Goal: Task Accomplishment & Management: Manage account settings

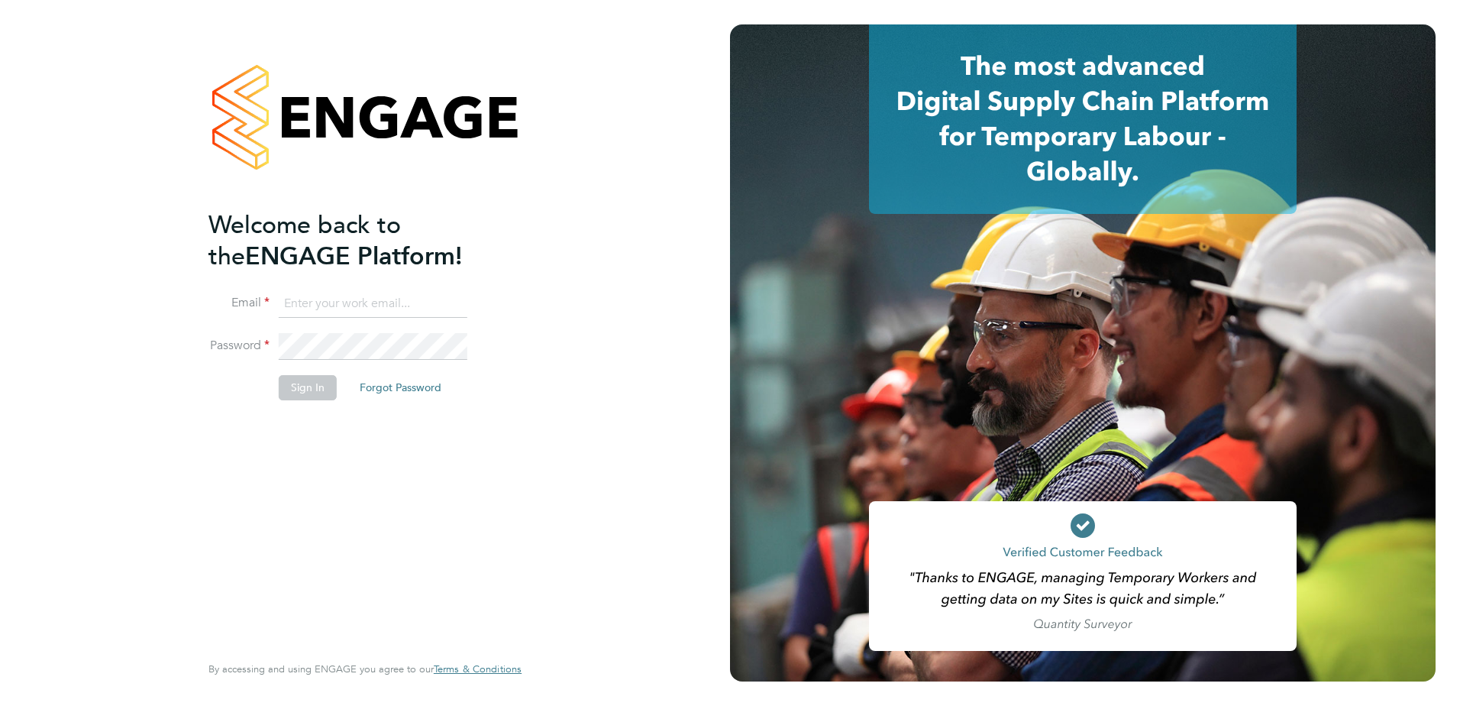
type input "erika.soennecken@vistry.co.uk"
click at [309, 390] on button "Sign In" at bounding box center [308, 387] width 58 height 24
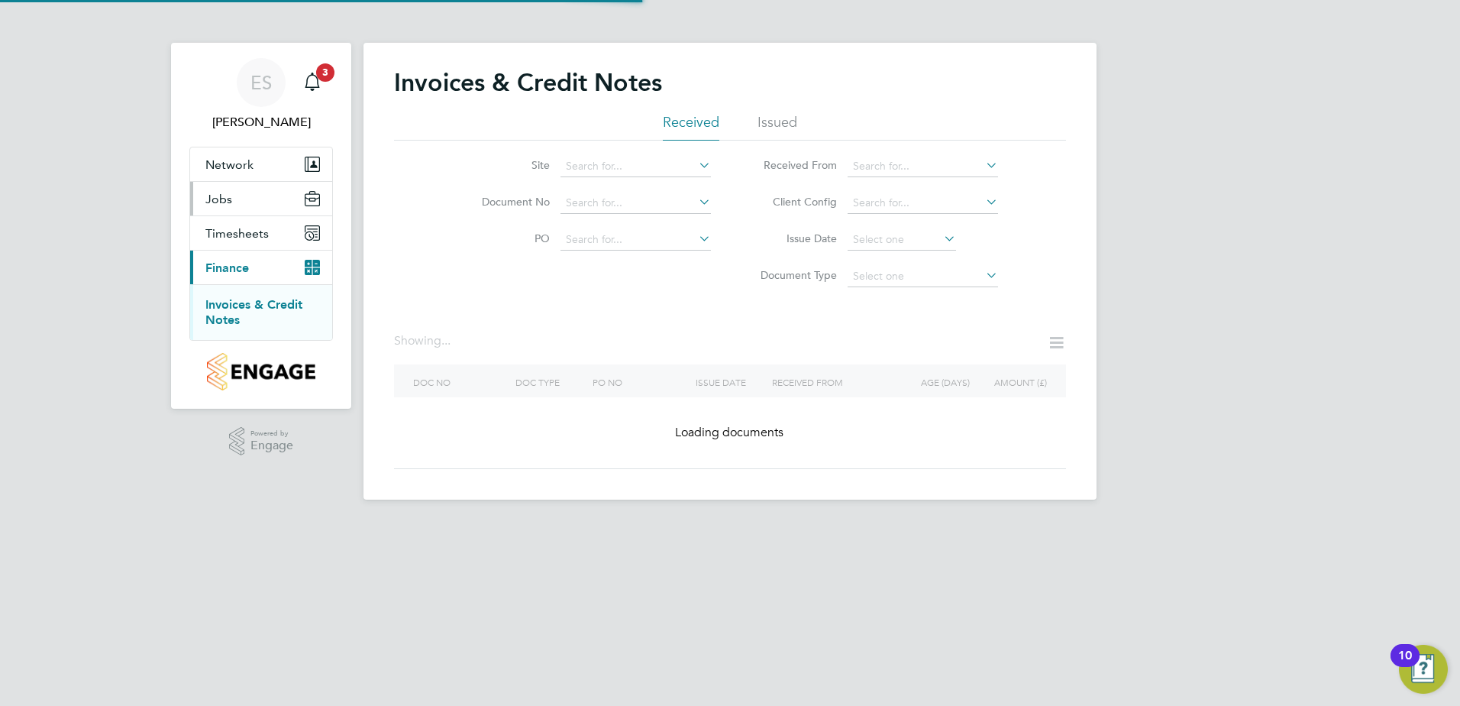
click at [225, 200] on span "Jobs" at bounding box center [218, 199] width 27 height 15
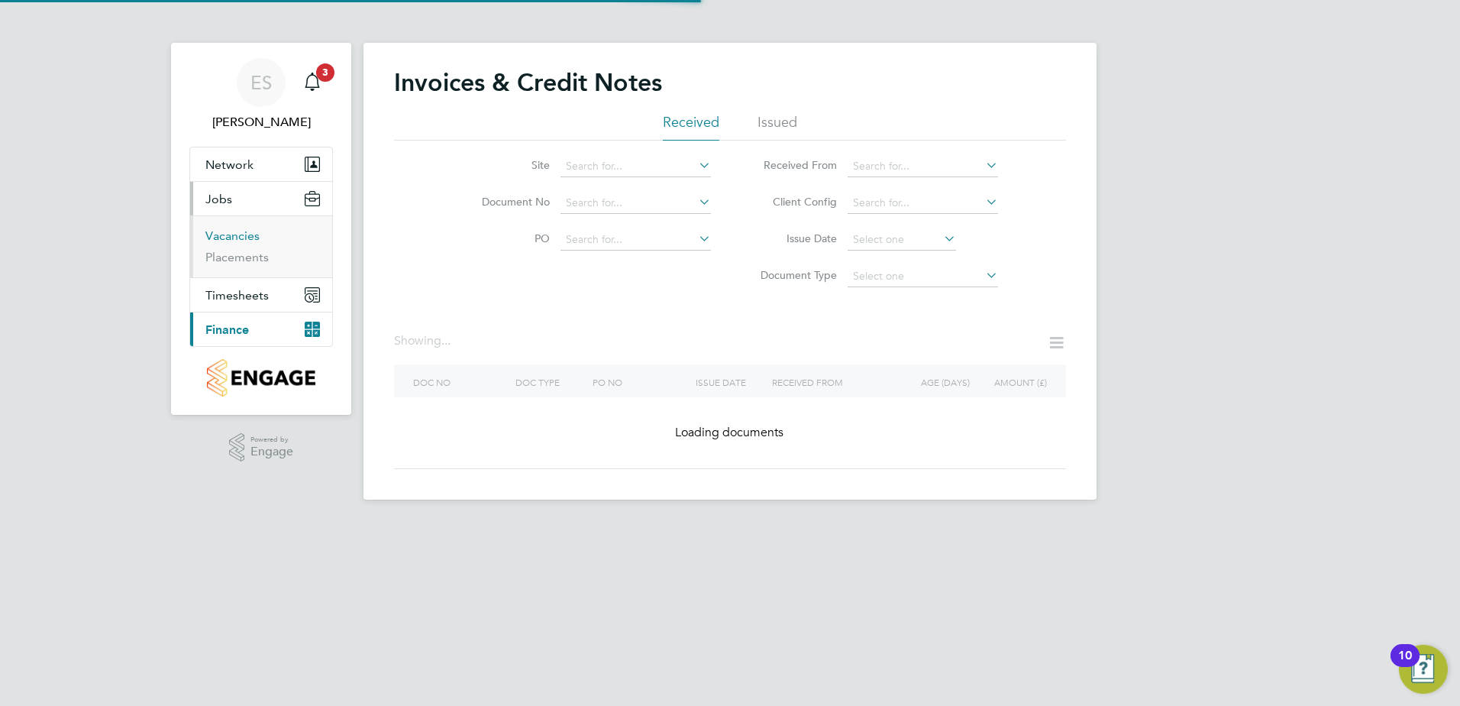
click at [258, 236] on link "Vacancies" at bounding box center [232, 235] width 54 height 15
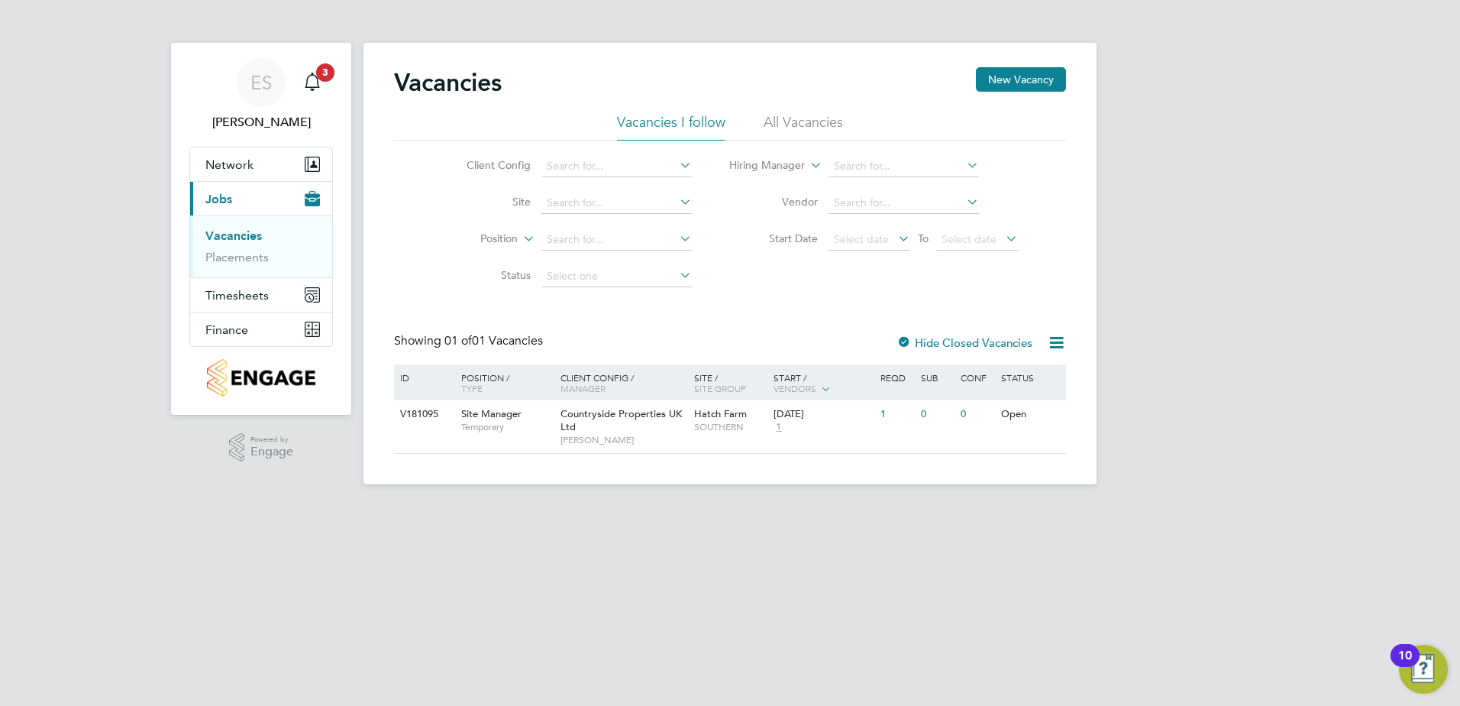
click at [957, 339] on label "Hide Closed Vacancies" at bounding box center [965, 342] width 136 height 15
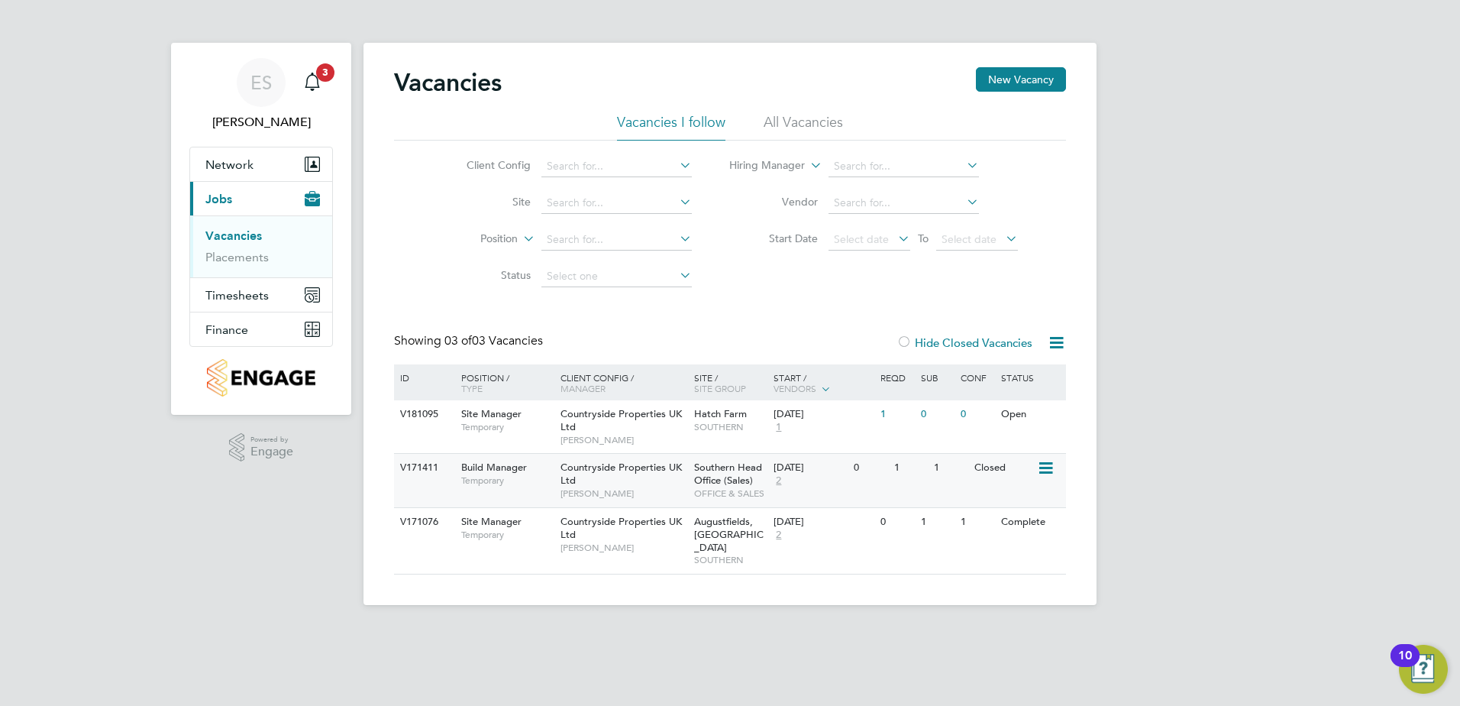
click at [1040, 470] on icon at bounding box center [1044, 468] width 15 height 18
click at [998, 501] on li "View Details" at bounding box center [1007, 503] width 89 height 21
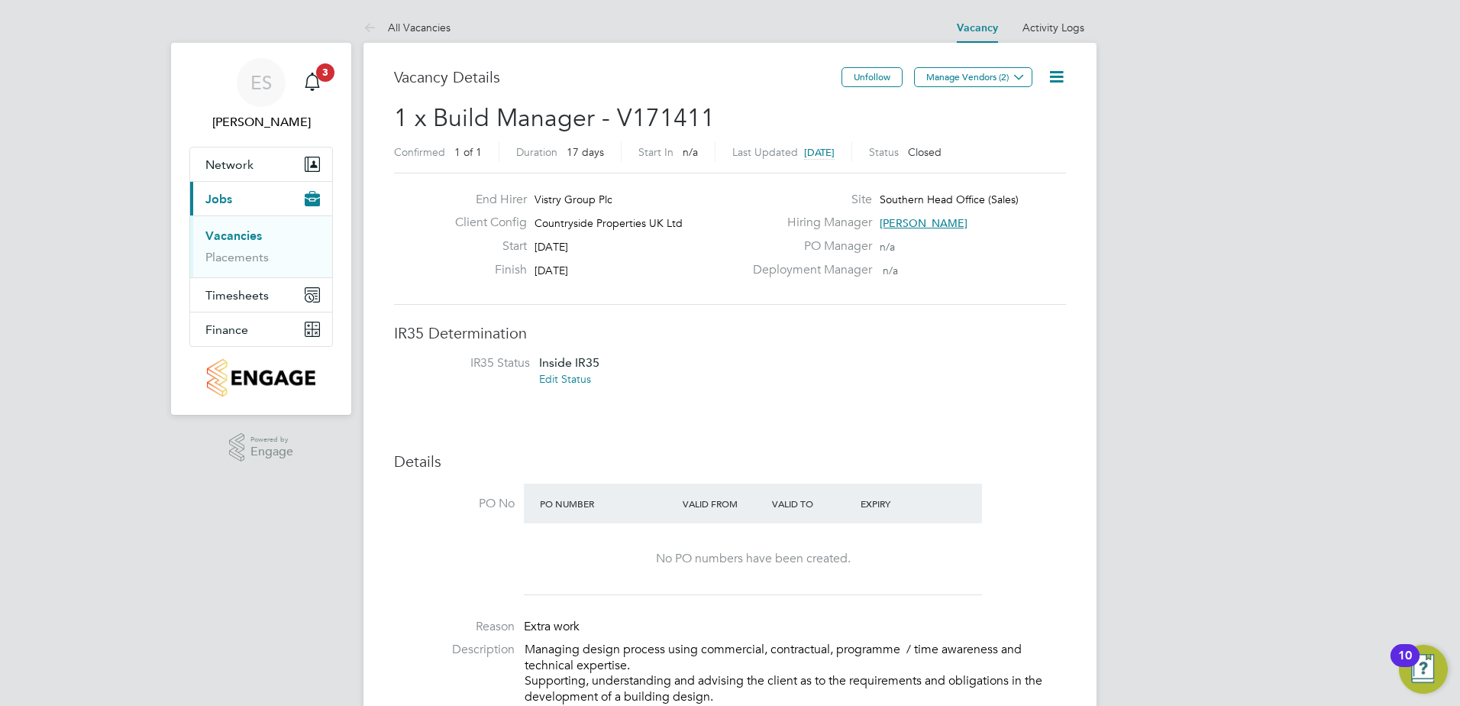
click at [1049, 77] on icon at bounding box center [1056, 76] width 19 height 19
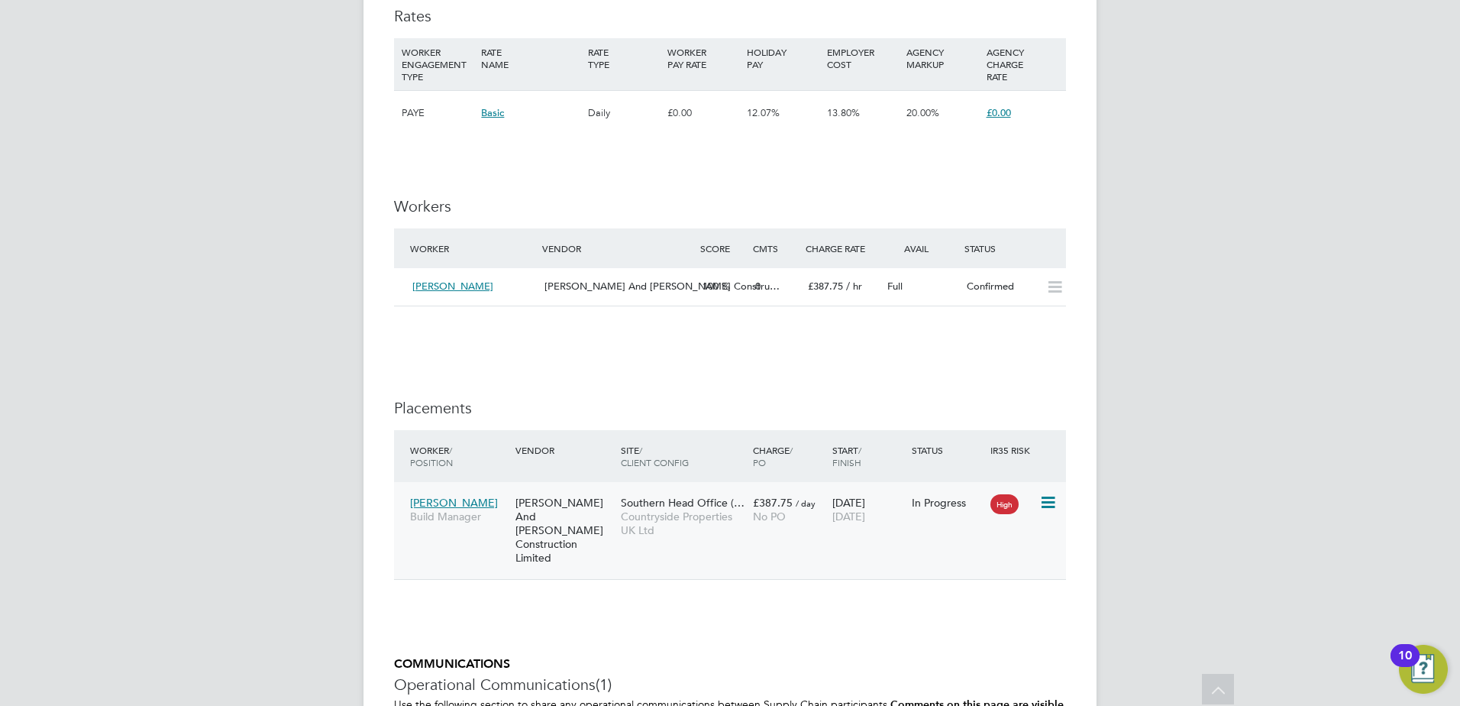
scroll to position [1117, 0]
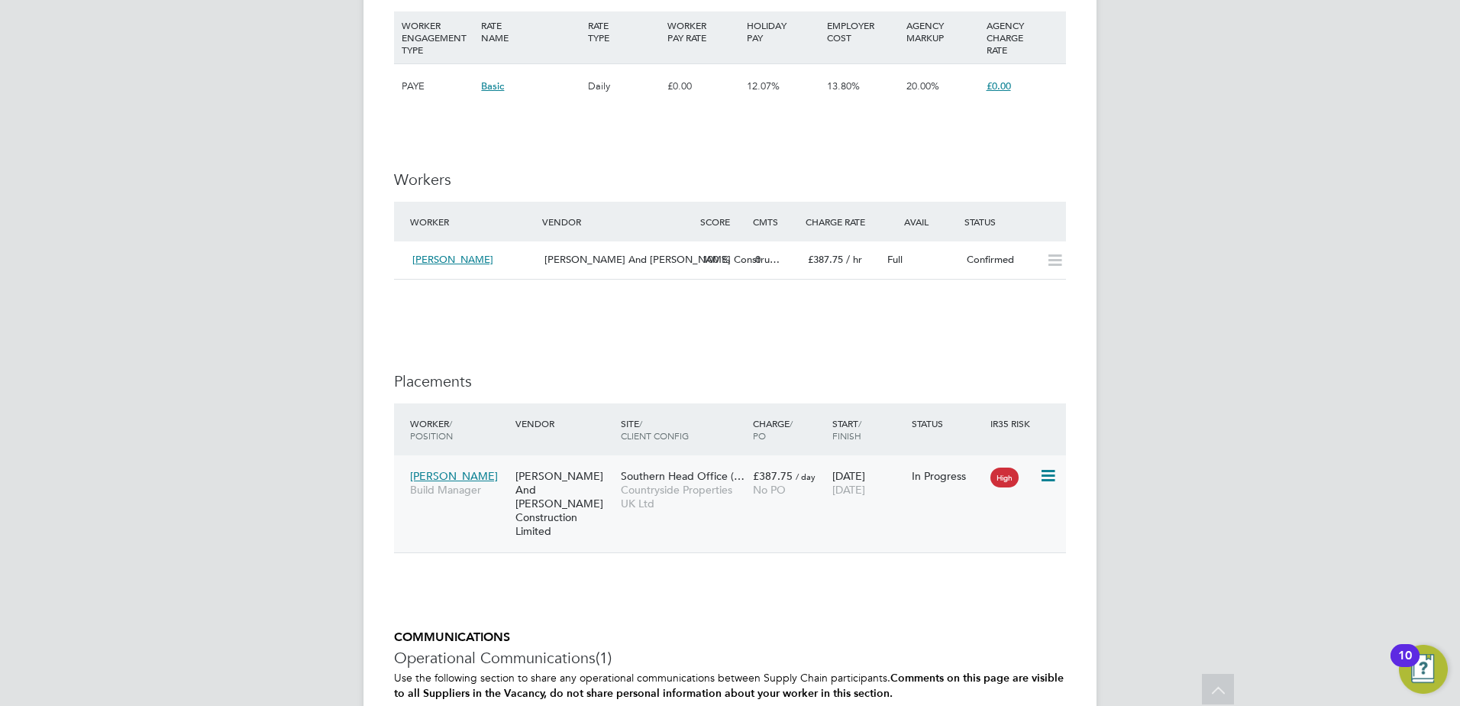
click at [1045, 474] on icon at bounding box center [1047, 476] width 15 height 18
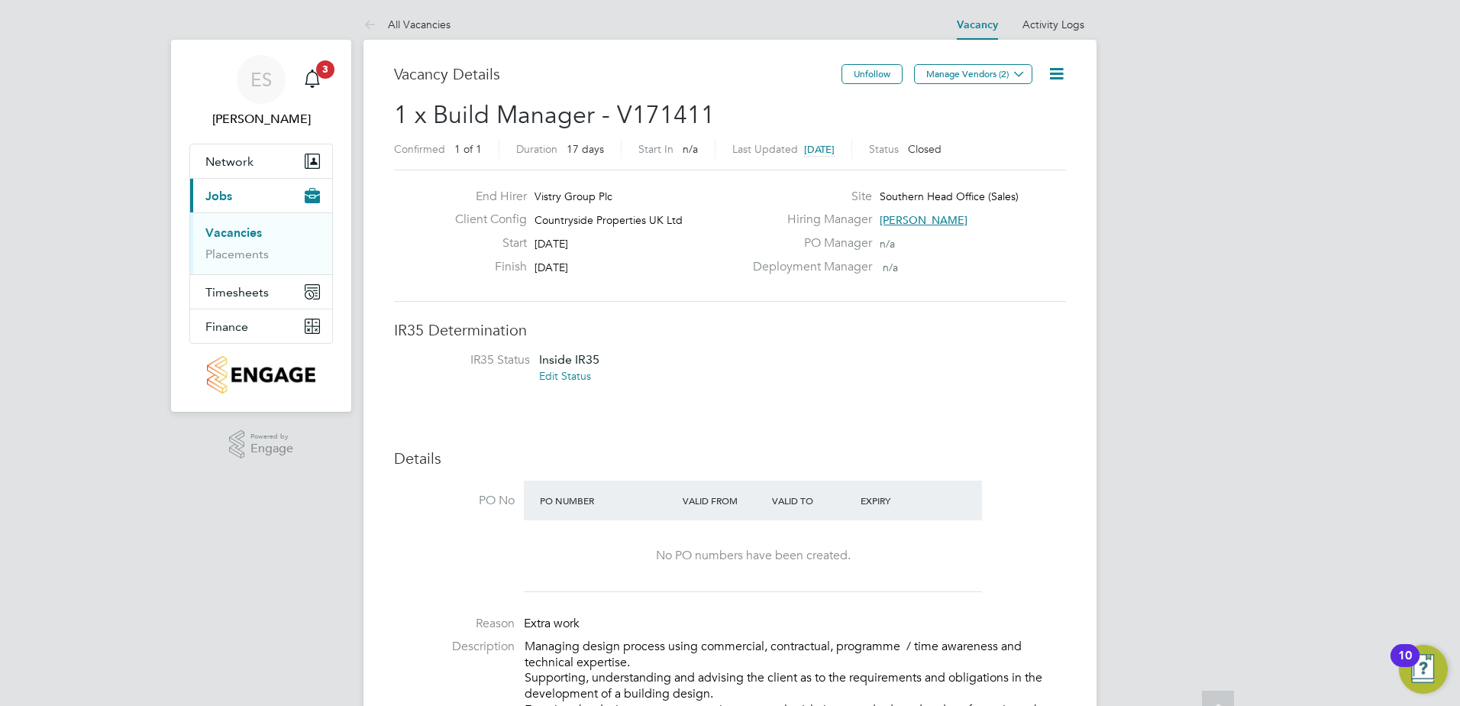
scroll to position [0, 0]
click at [1053, 76] on icon at bounding box center [1056, 76] width 19 height 19
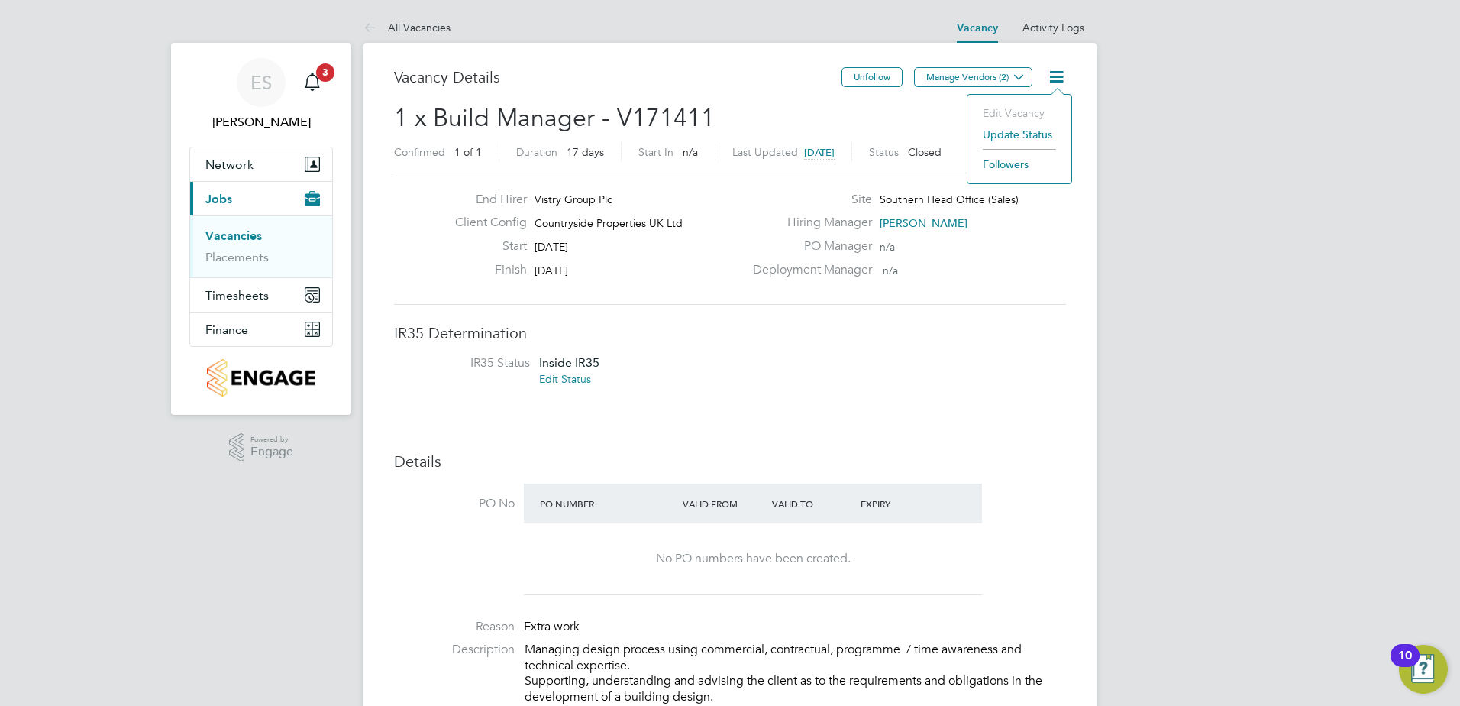
click at [246, 240] on link "Vacancies" at bounding box center [233, 235] width 57 height 15
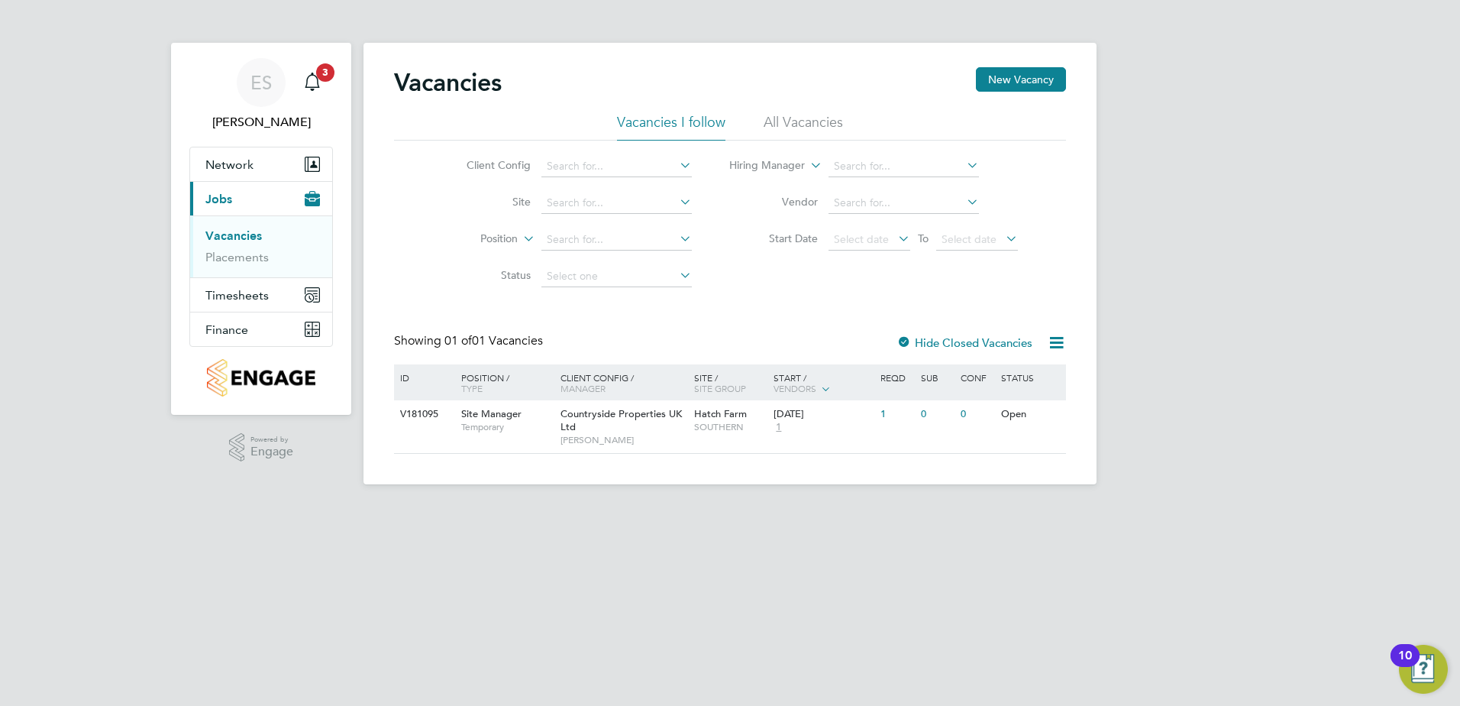
click at [1001, 347] on label "Hide Closed Vacancies" at bounding box center [965, 342] width 136 height 15
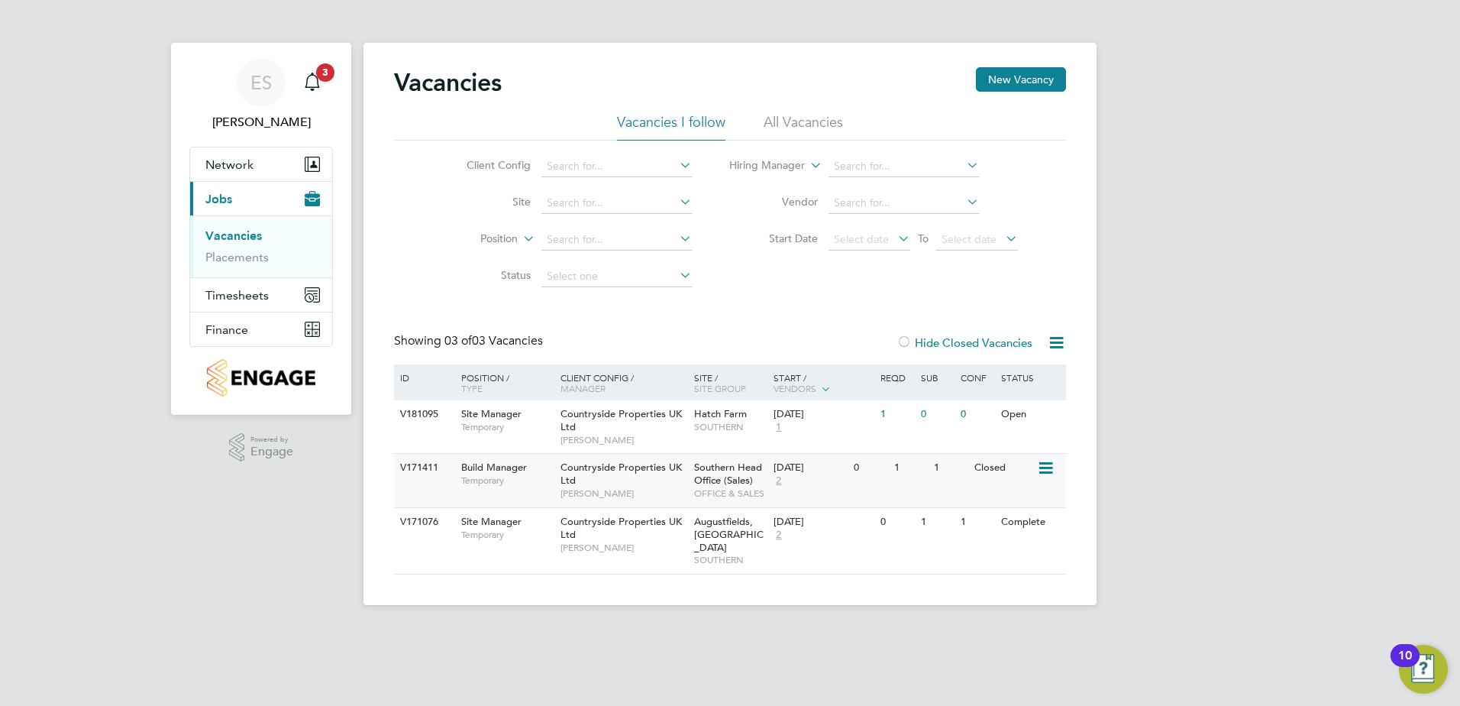
click at [1047, 466] on icon at bounding box center [1044, 468] width 15 height 18
click at [1004, 544] on li "Update Status" at bounding box center [1007, 546] width 89 height 21
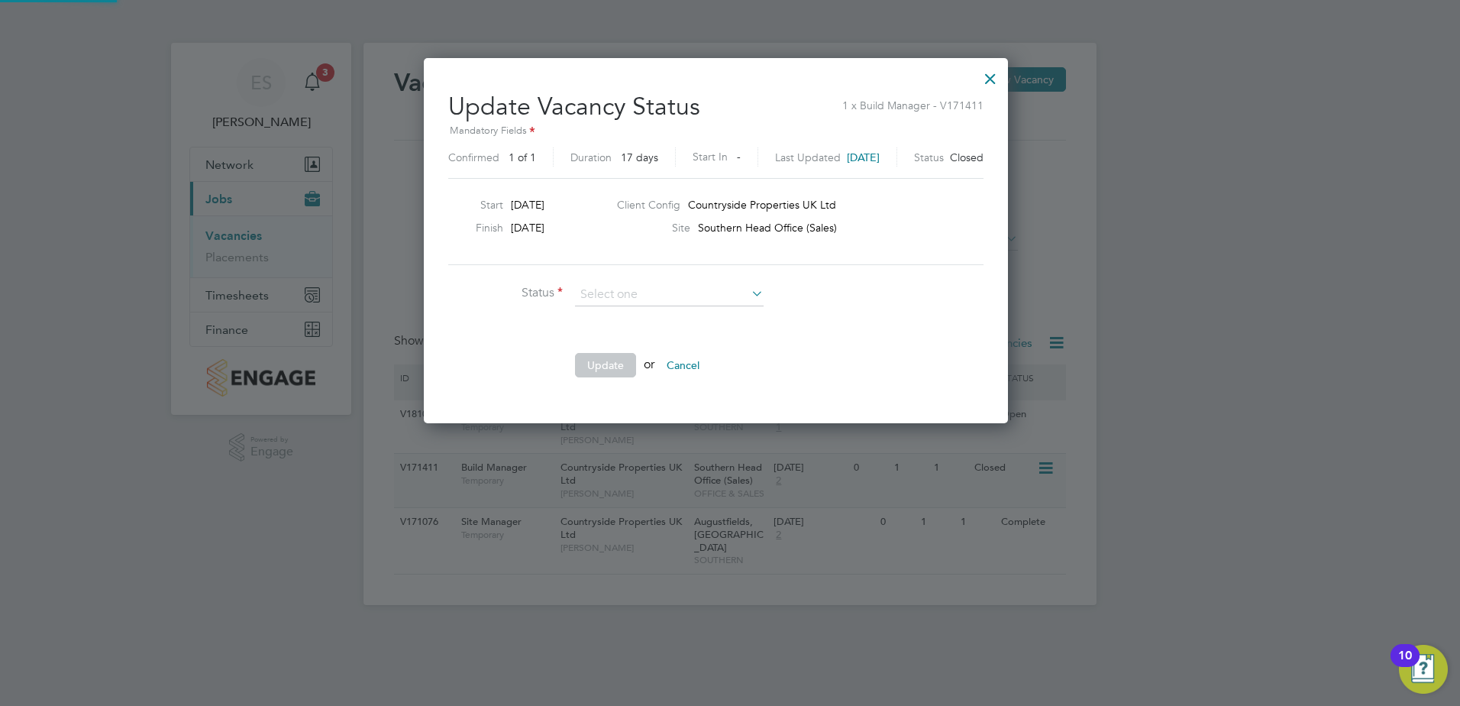
scroll to position [364, 613]
click at [704, 320] on li "Open" at bounding box center [669, 316] width 190 height 20
type input "Open"
click at [607, 363] on button "Update" at bounding box center [605, 365] width 61 height 24
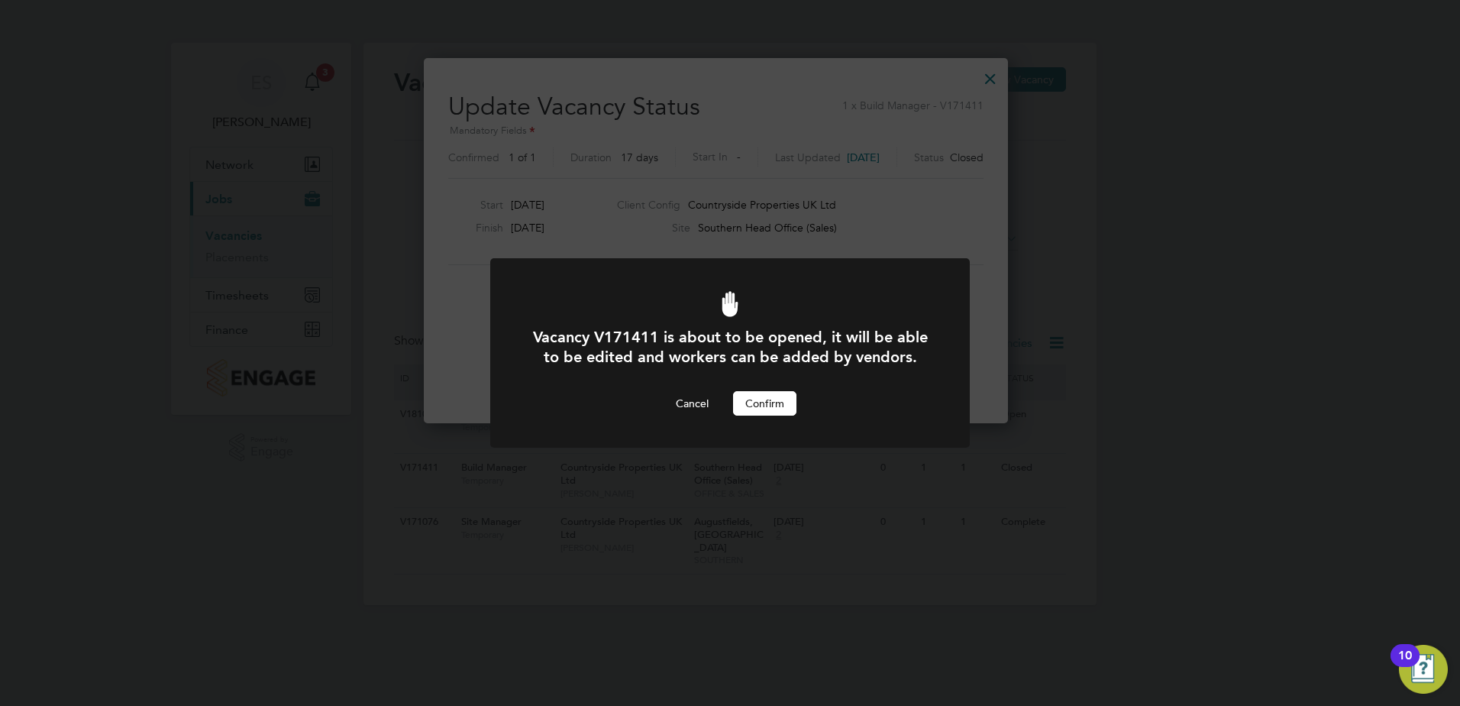
click at [760, 403] on button "Confirm" at bounding box center [764, 403] width 63 height 24
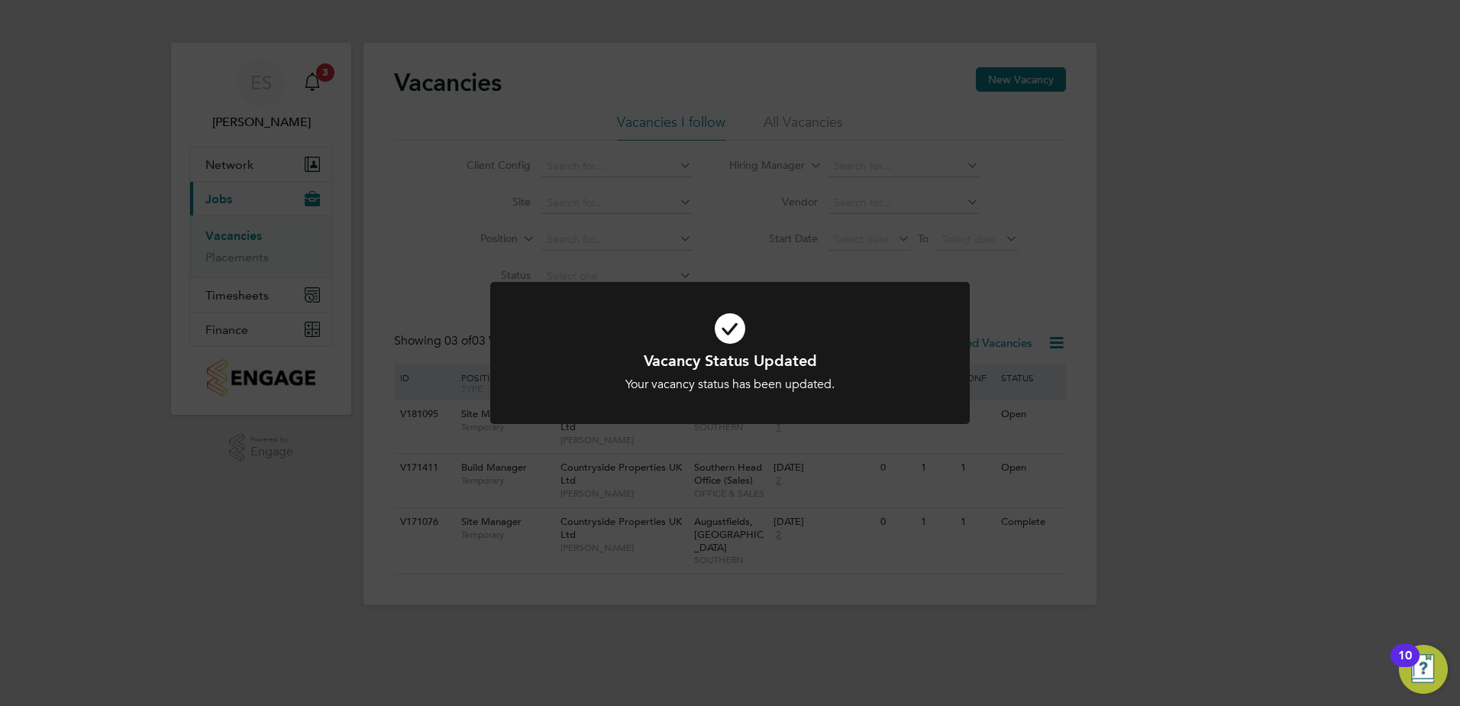
click at [1239, 464] on div "Vacancy Status Updated Your vacancy status has been updated. Cancel Okay" at bounding box center [730, 353] width 1460 height 706
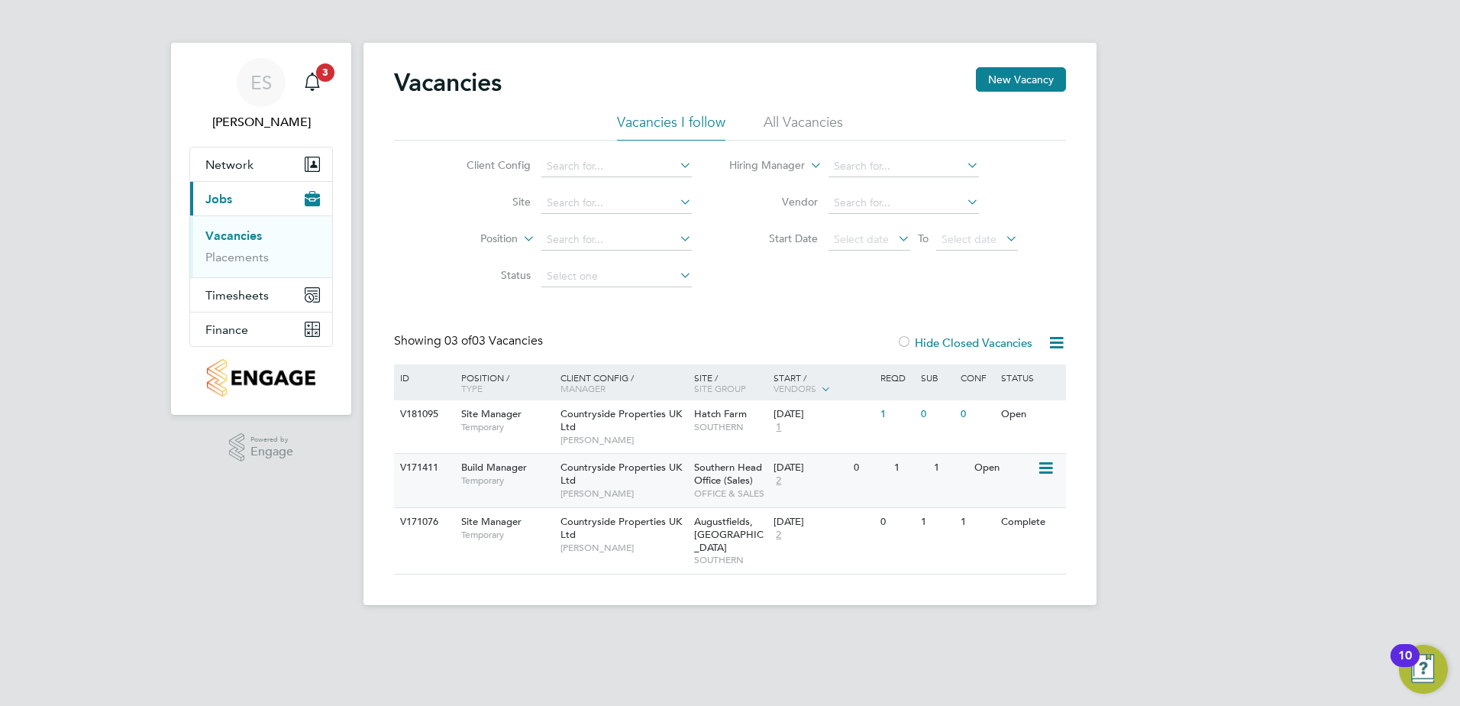
click at [1042, 462] on icon at bounding box center [1044, 468] width 15 height 18
click at [1017, 501] on li "View Details" at bounding box center [1007, 503] width 89 height 21
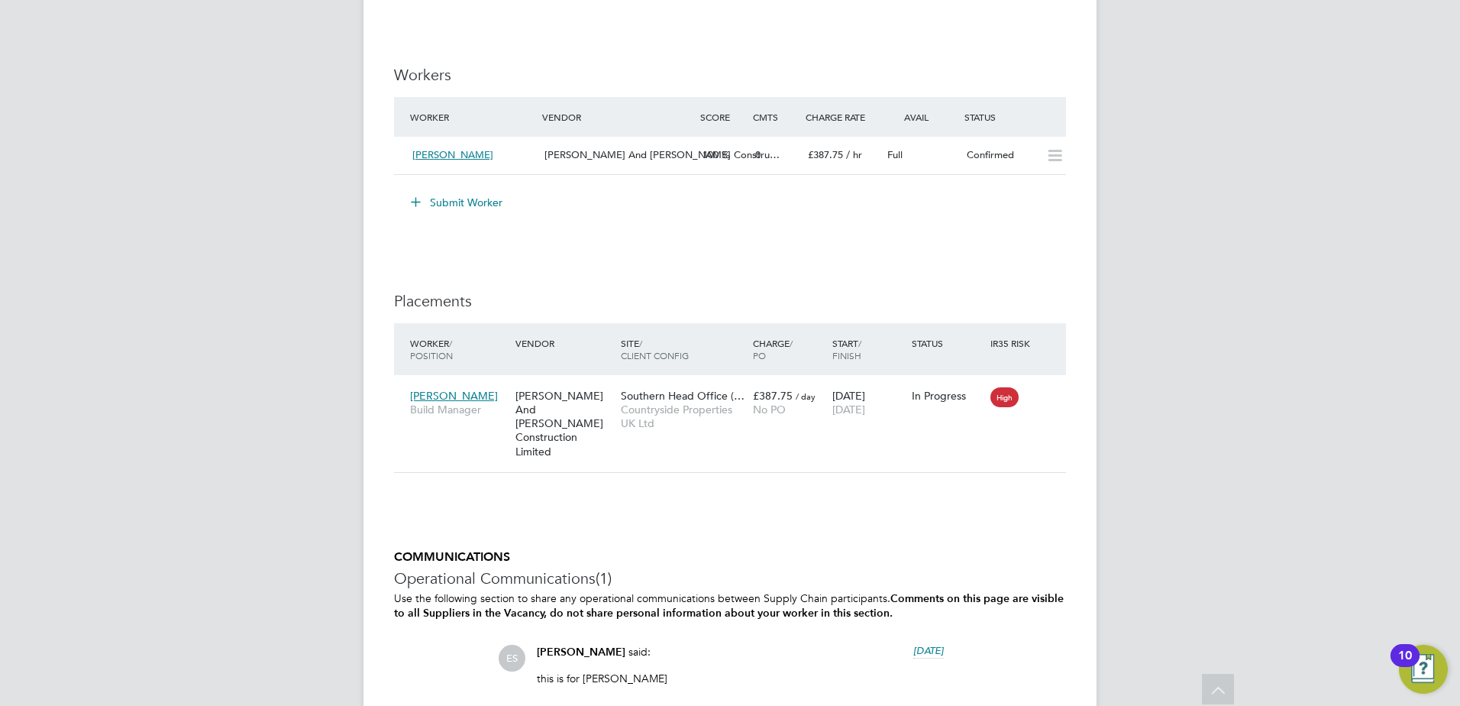
scroll to position [1222, 0]
click at [1047, 392] on icon at bounding box center [1047, 395] width 15 height 18
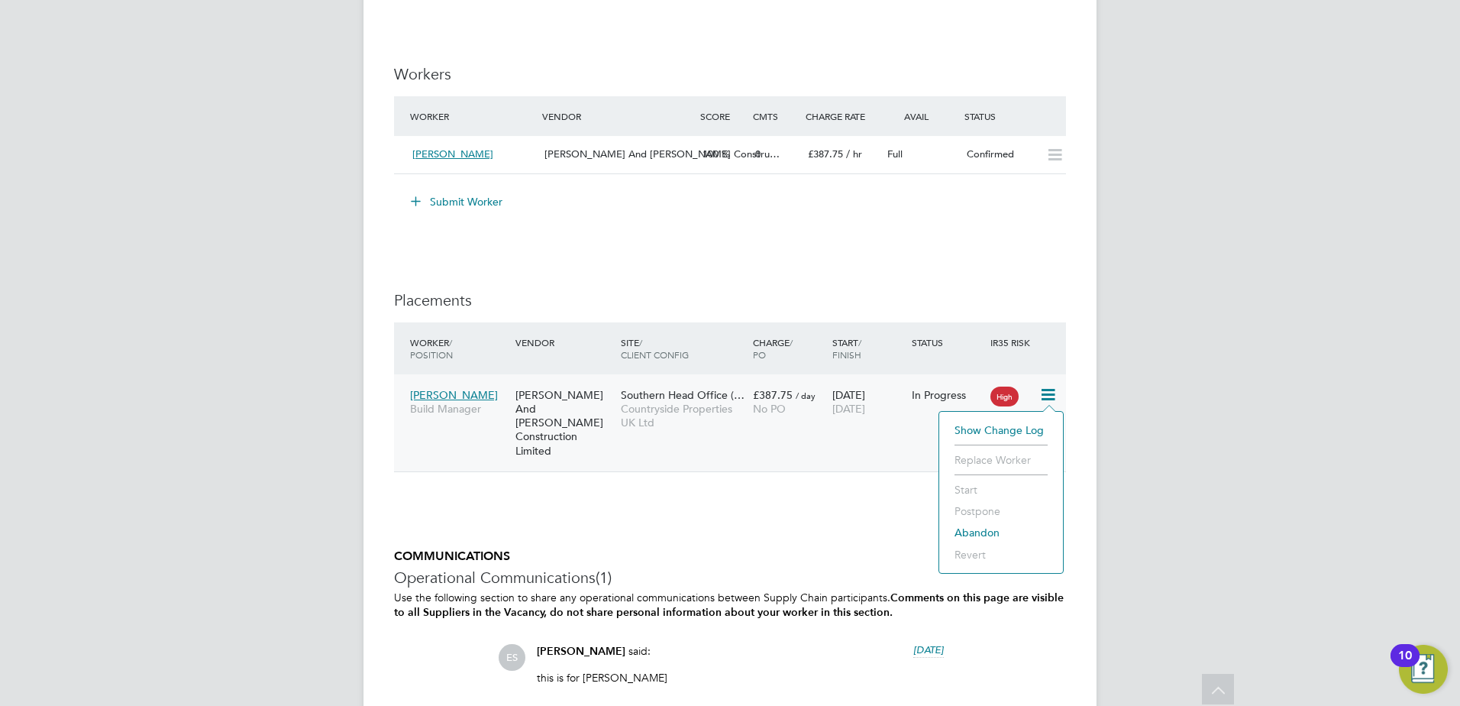
drag, startPoint x: 1201, startPoint y: 459, endPoint x: 799, endPoint y: 383, distance: 408.9
click at [1049, 390] on icon at bounding box center [1047, 395] width 15 height 18
click at [1021, 429] on li "Show change log" at bounding box center [1001, 429] width 108 height 21
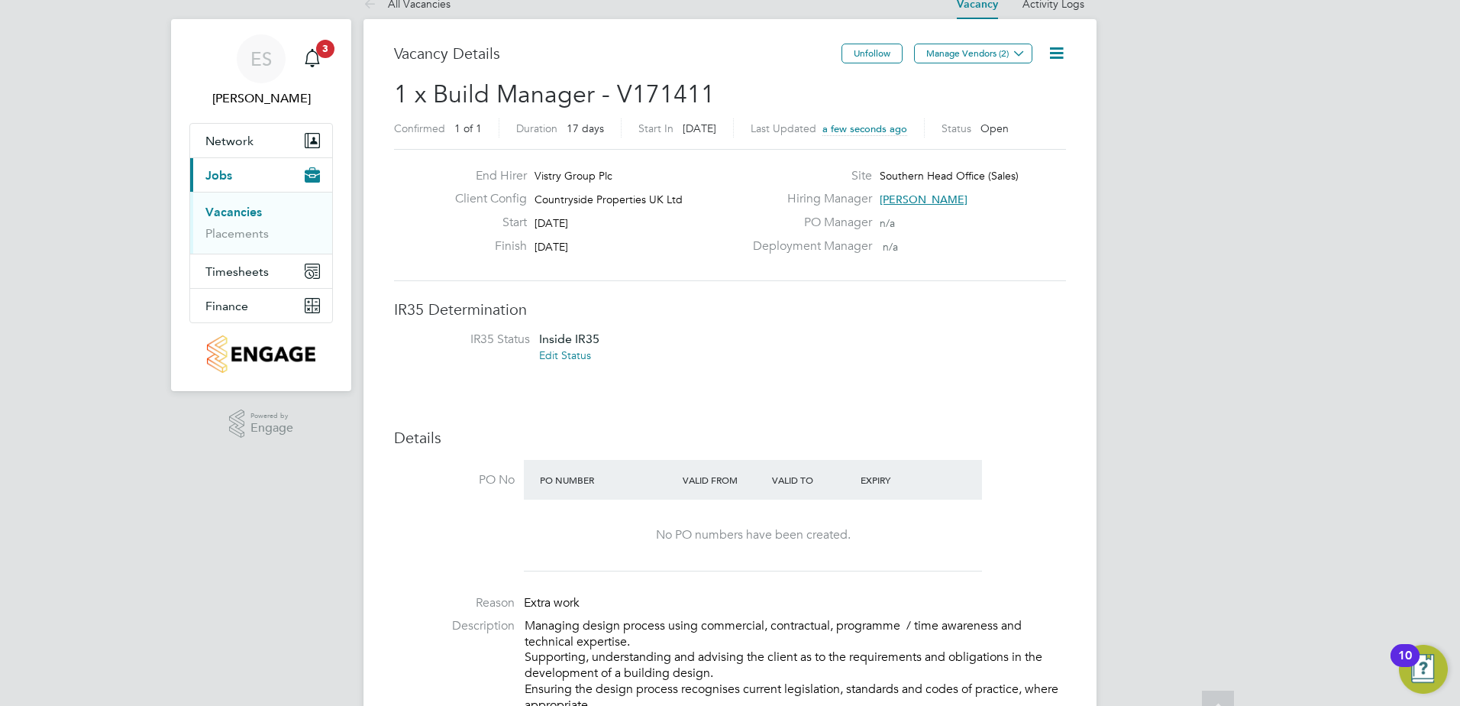
scroll to position [0, 0]
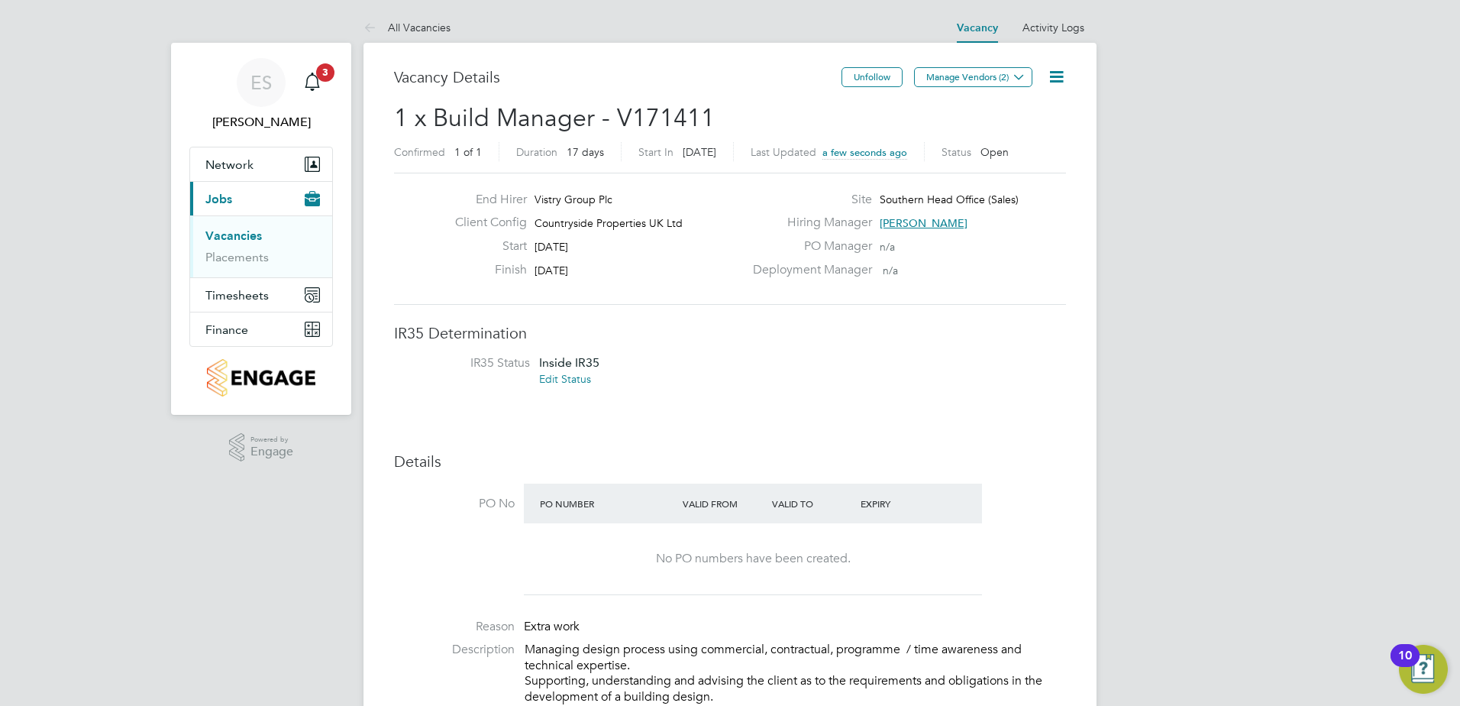
click at [1058, 79] on icon at bounding box center [1056, 76] width 19 height 19
click at [1014, 107] on li "Edit Vacancy e" at bounding box center [1019, 112] width 89 height 21
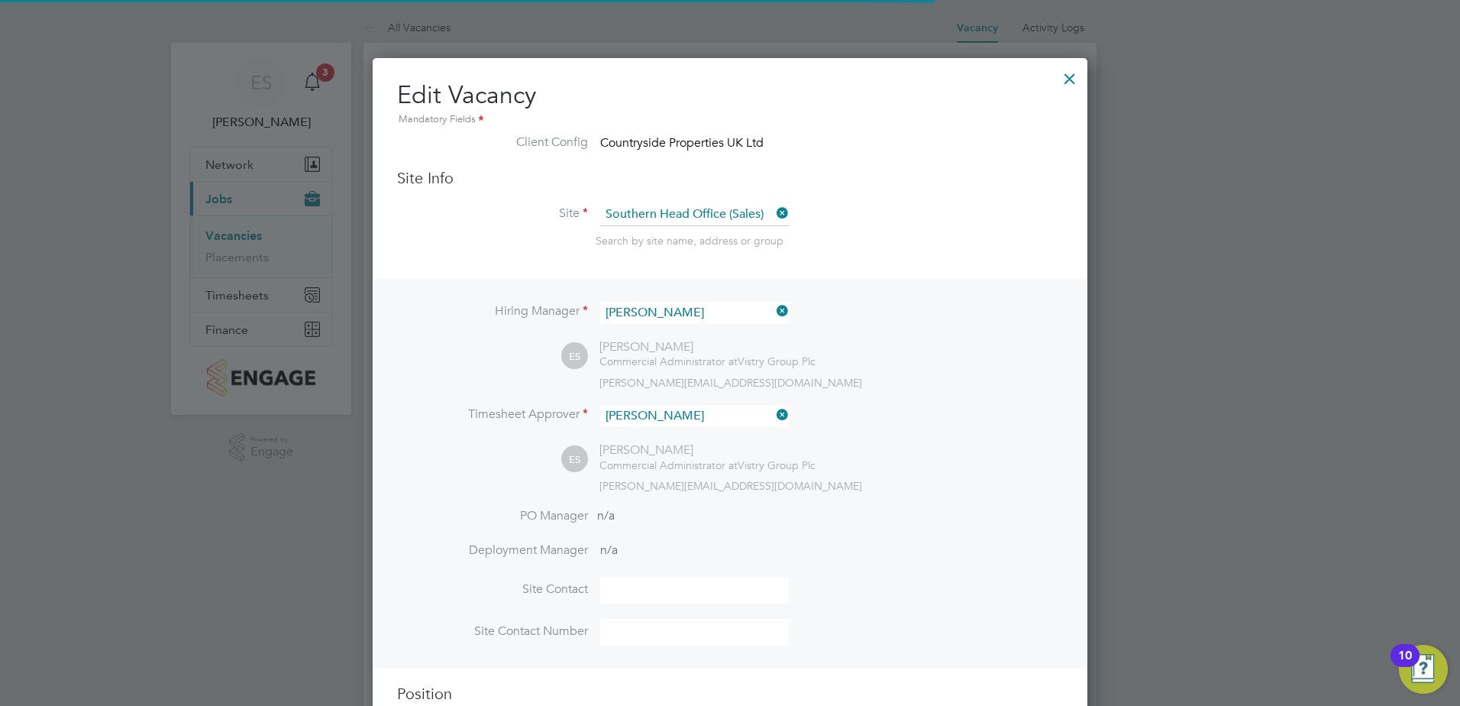
scroll to position [35, 667]
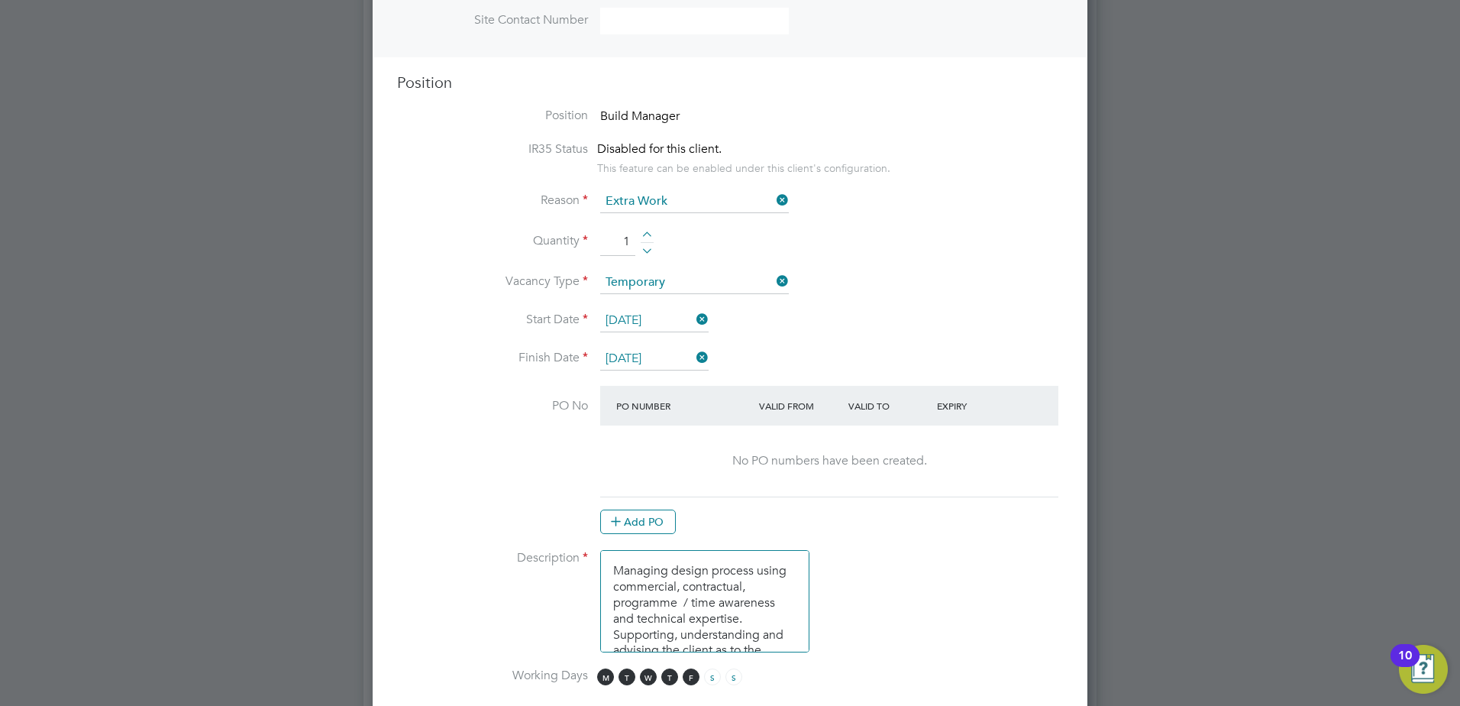
click at [694, 361] on icon at bounding box center [694, 357] width 0 height 21
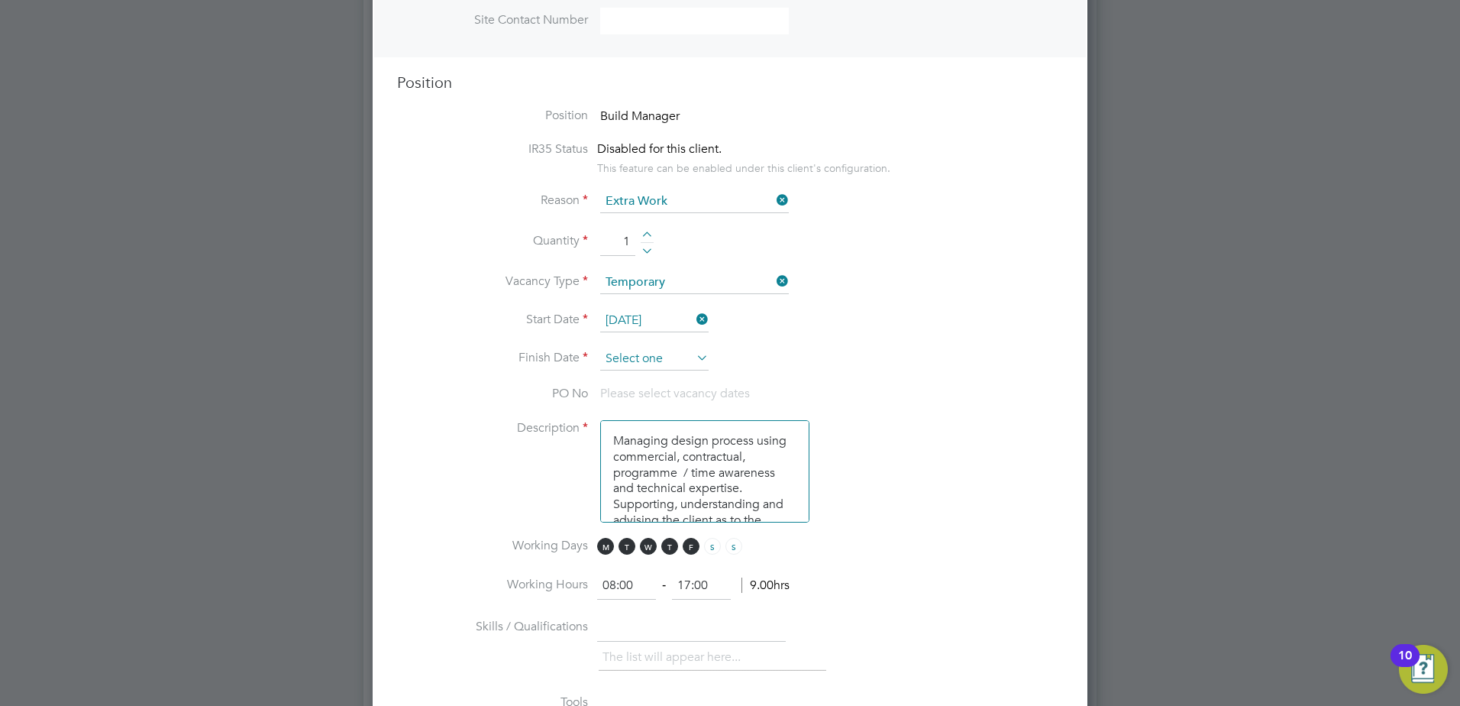
click at [651, 360] on input at bounding box center [654, 359] width 108 height 23
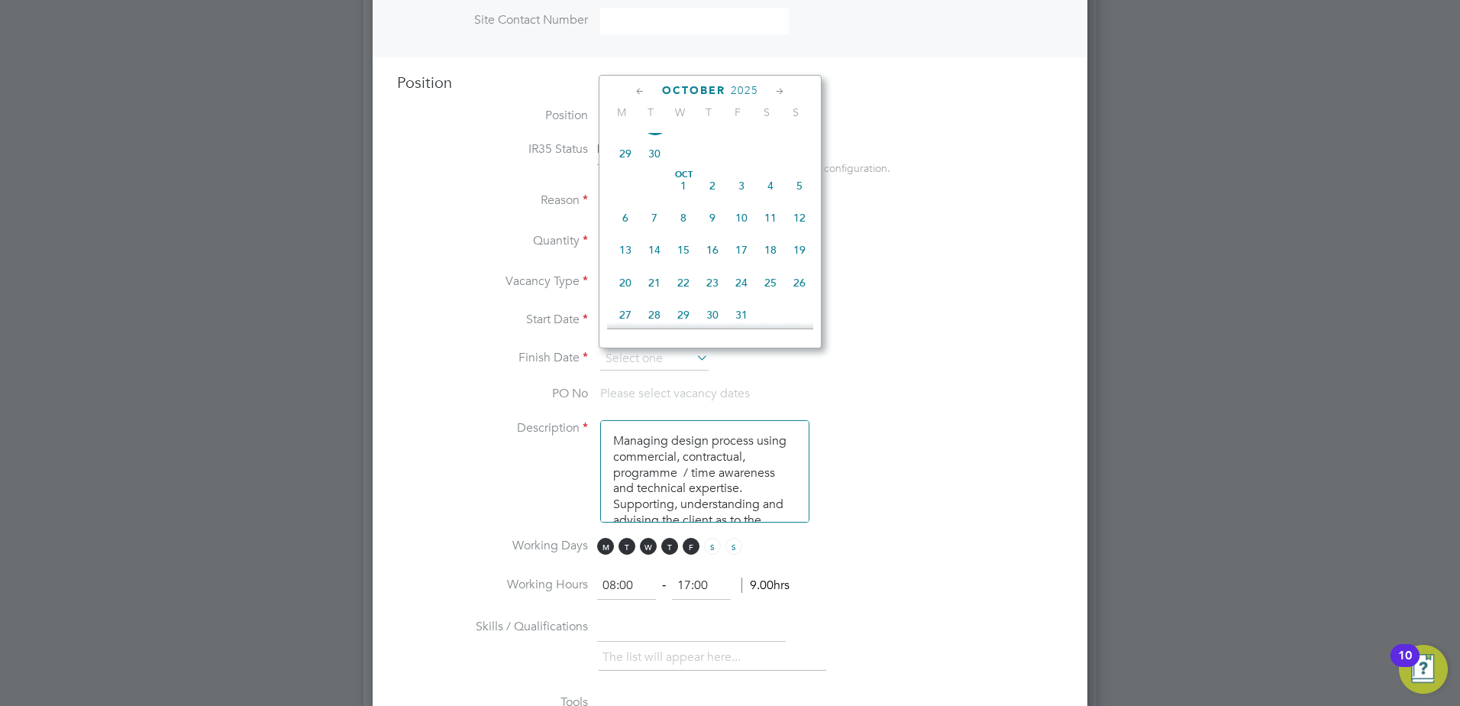
click at [740, 264] on span "17" at bounding box center [741, 249] width 29 height 29
type input "17 Oct 2025"
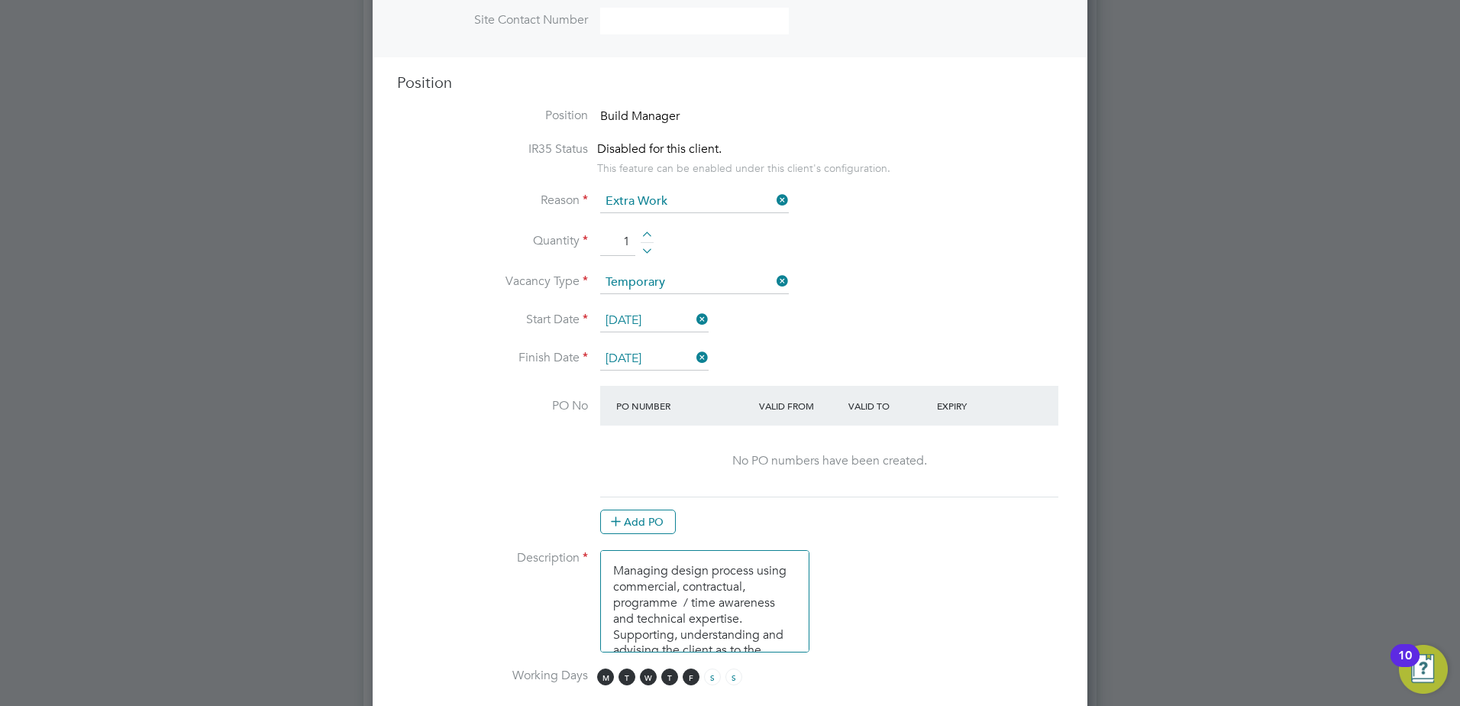
click at [936, 351] on li "Finish Date 17 Oct 2025" at bounding box center [730, 367] width 666 height 38
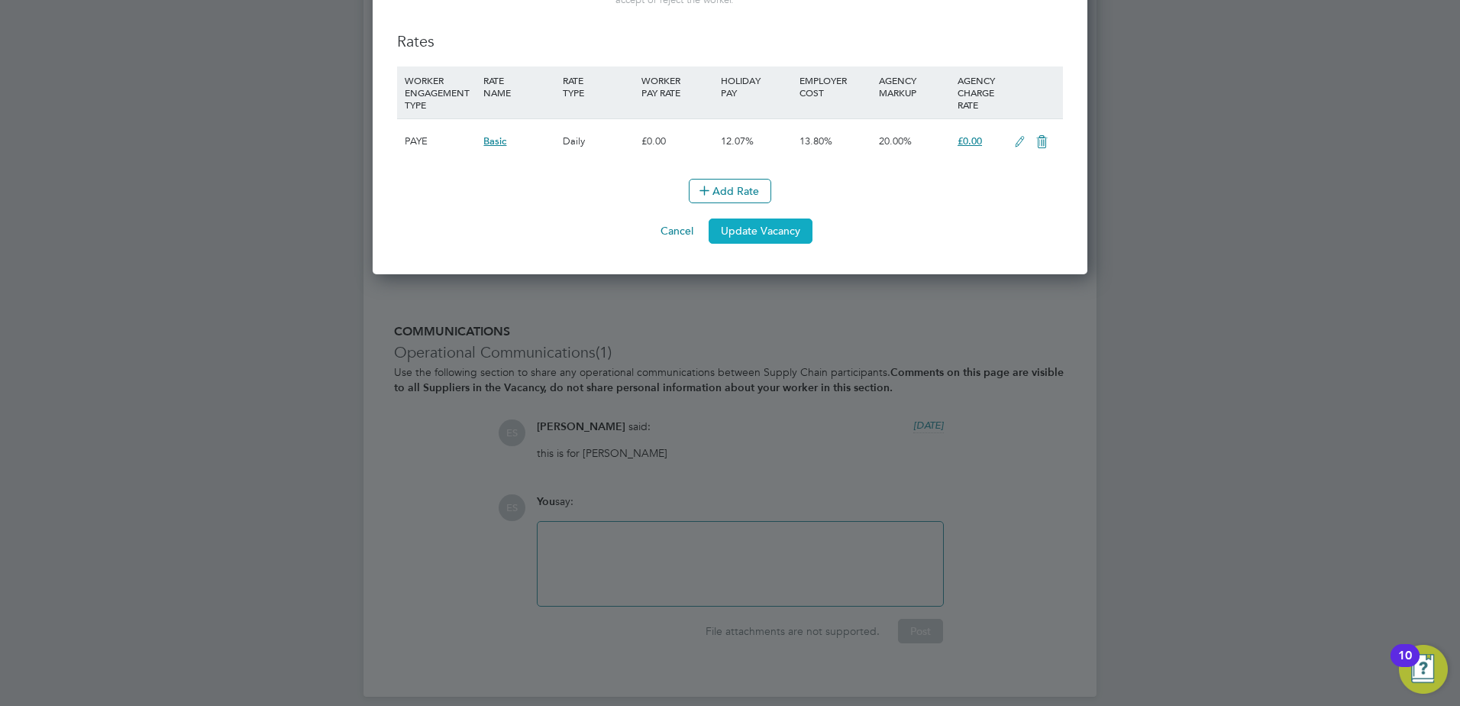
click at [784, 238] on button "Update Vacancy" at bounding box center [761, 230] width 104 height 24
